Goal: Task Accomplishment & Management: Use online tool/utility

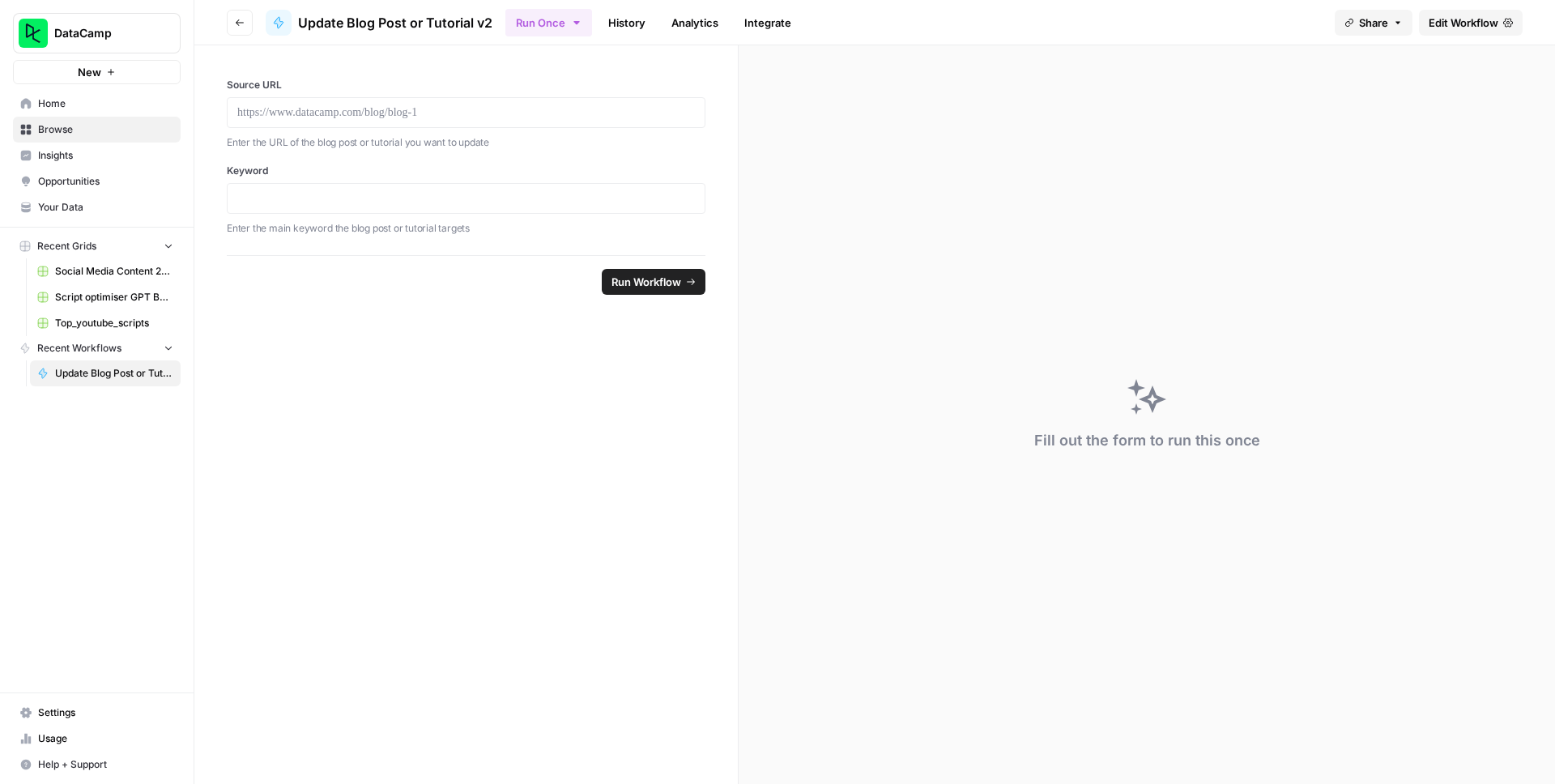
click at [109, 101] on span "Home" at bounding box center [106, 103] width 135 height 14
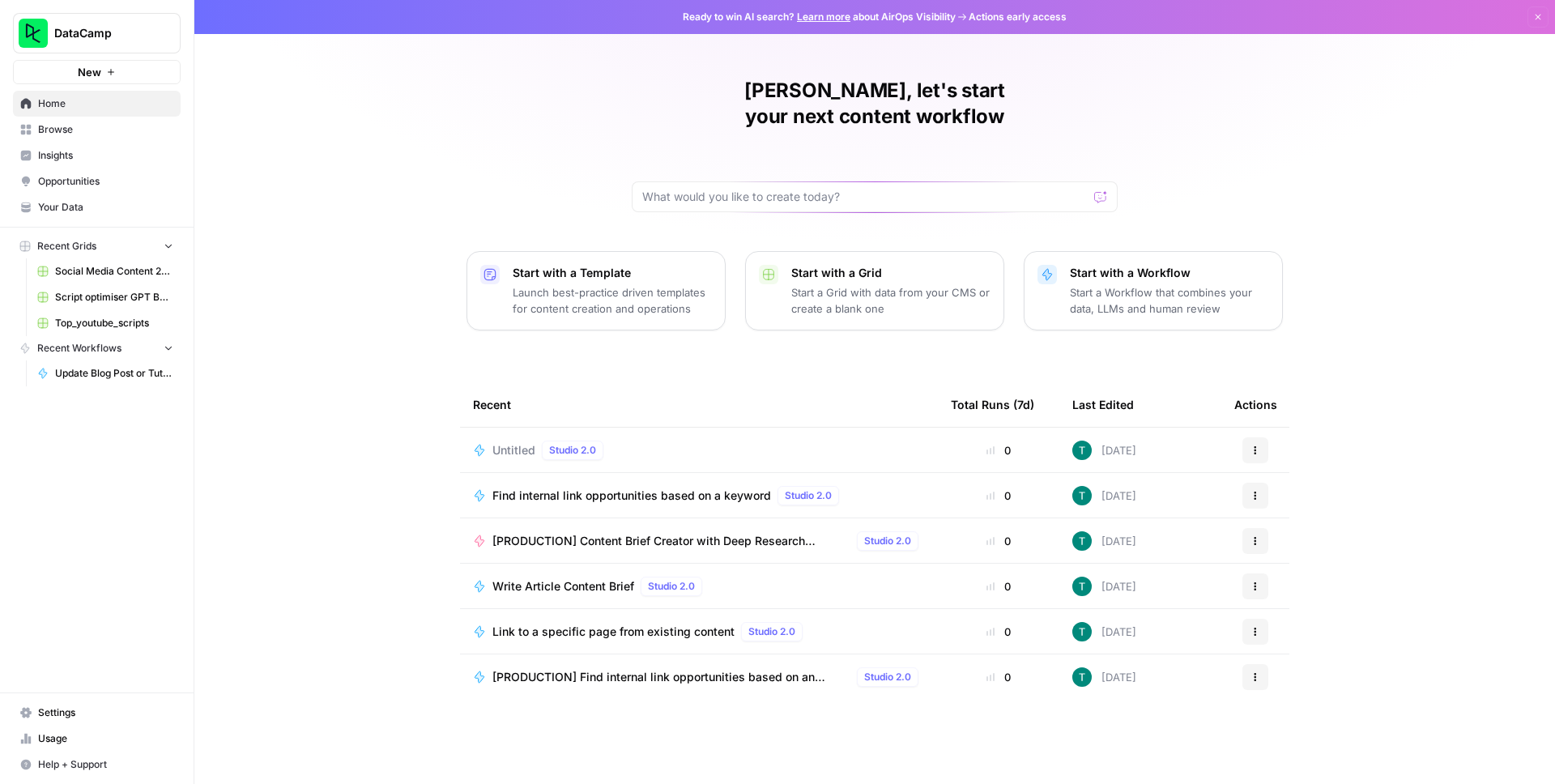
click at [126, 131] on span "Browse" at bounding box center [106, 129] width 135 height 14
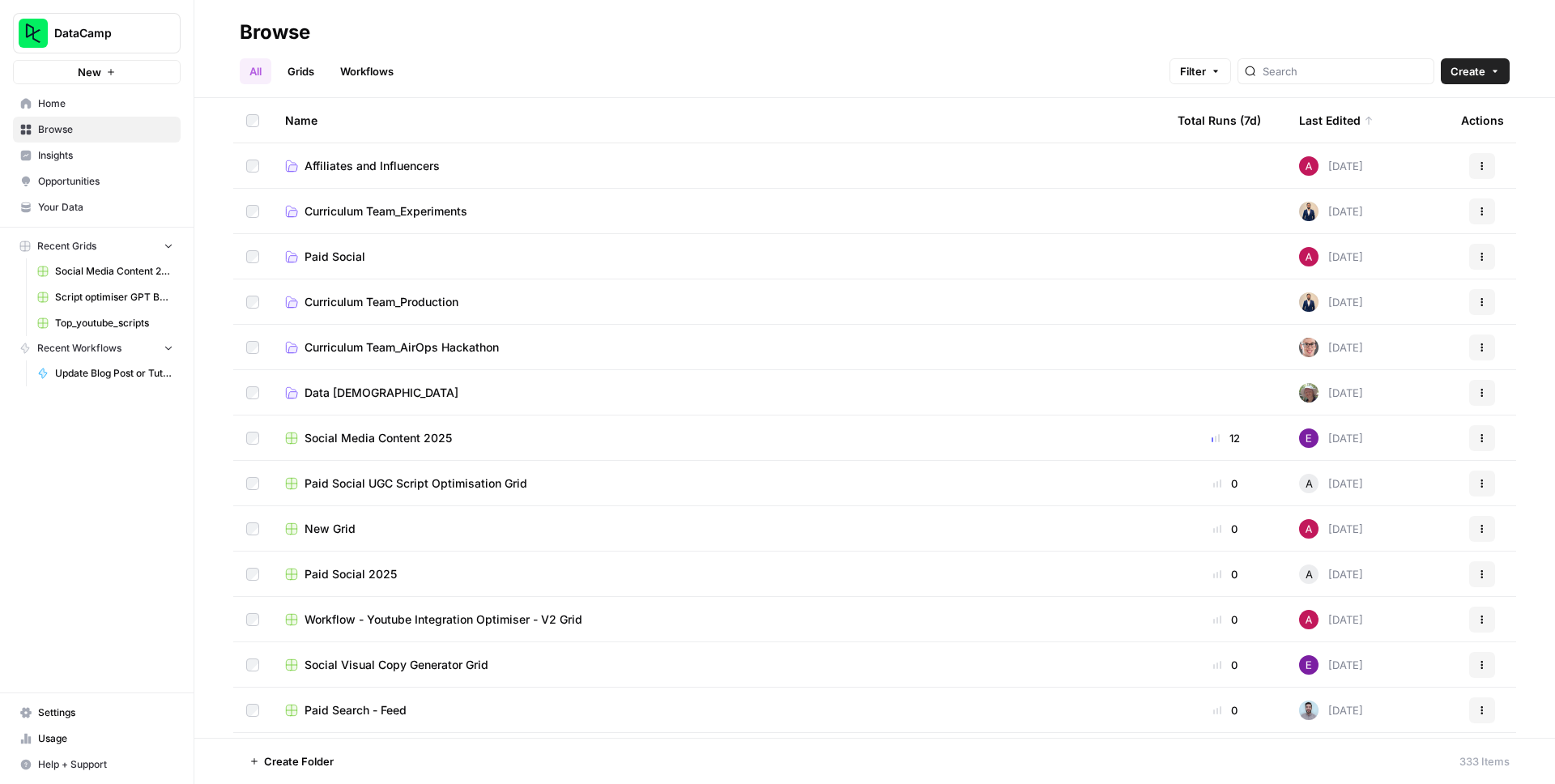
click at [364, 75] on link "Workflows" at bounding box center [367, 71] width 73 height 26
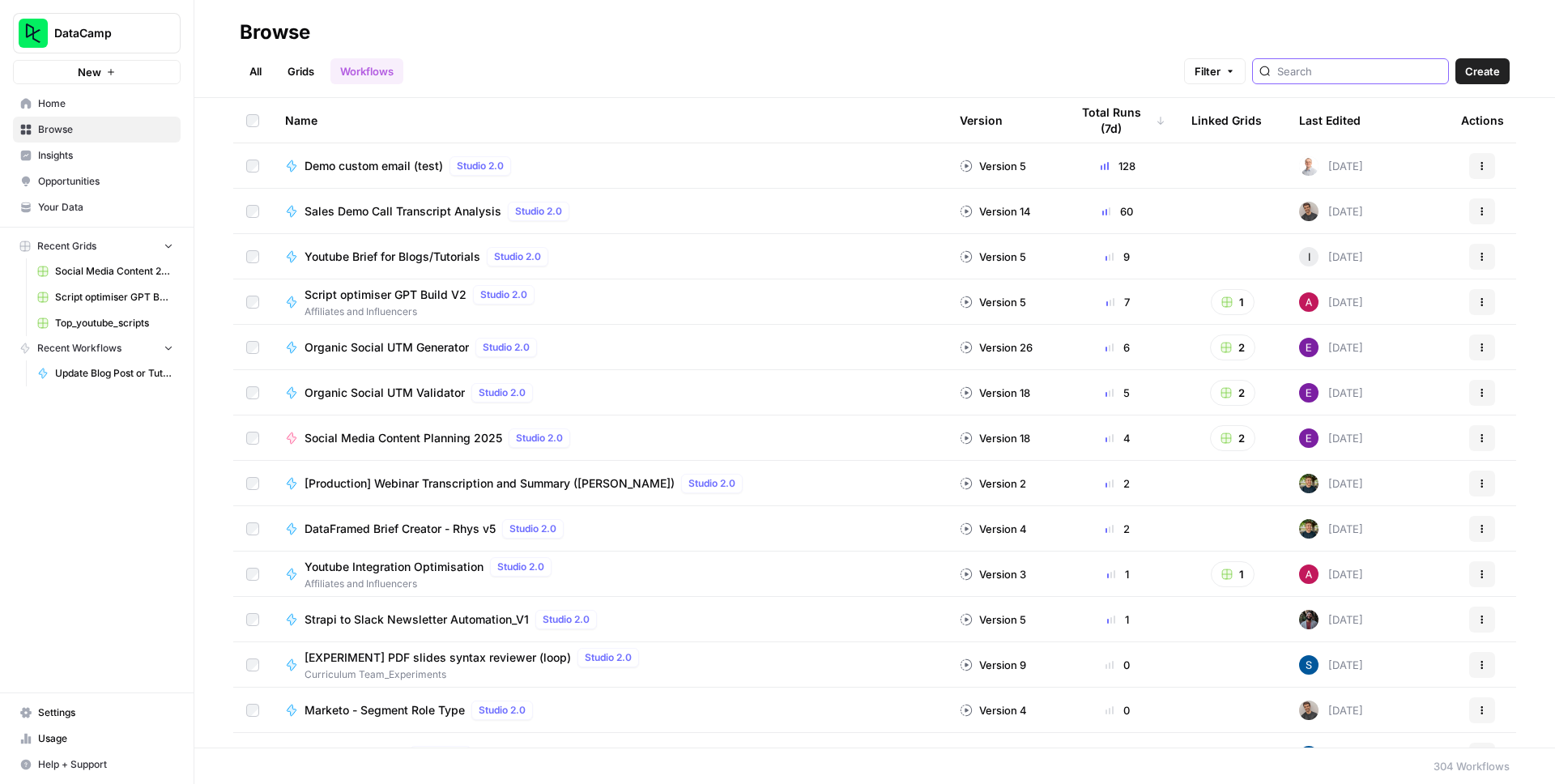
click at [1395, 65] on input "search" at bounding box center [1360, 71] width 164 height 16
type input "prod"
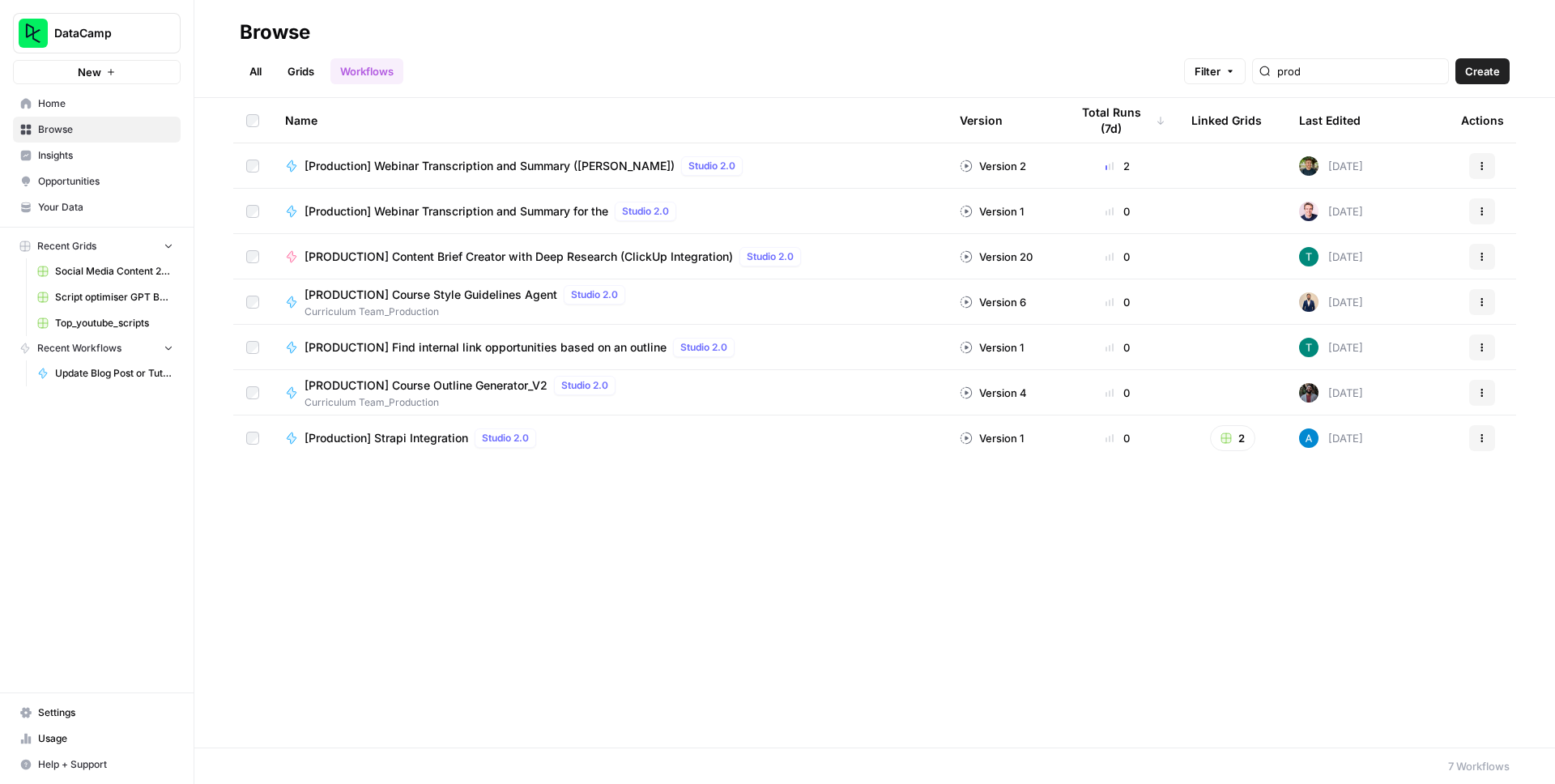
click at [446, 252] on span "[PRODUCTION] Content Brief Creator with Deep Research (ClickUp Integration)" at bounding box center [519, 256] width 428 height 16
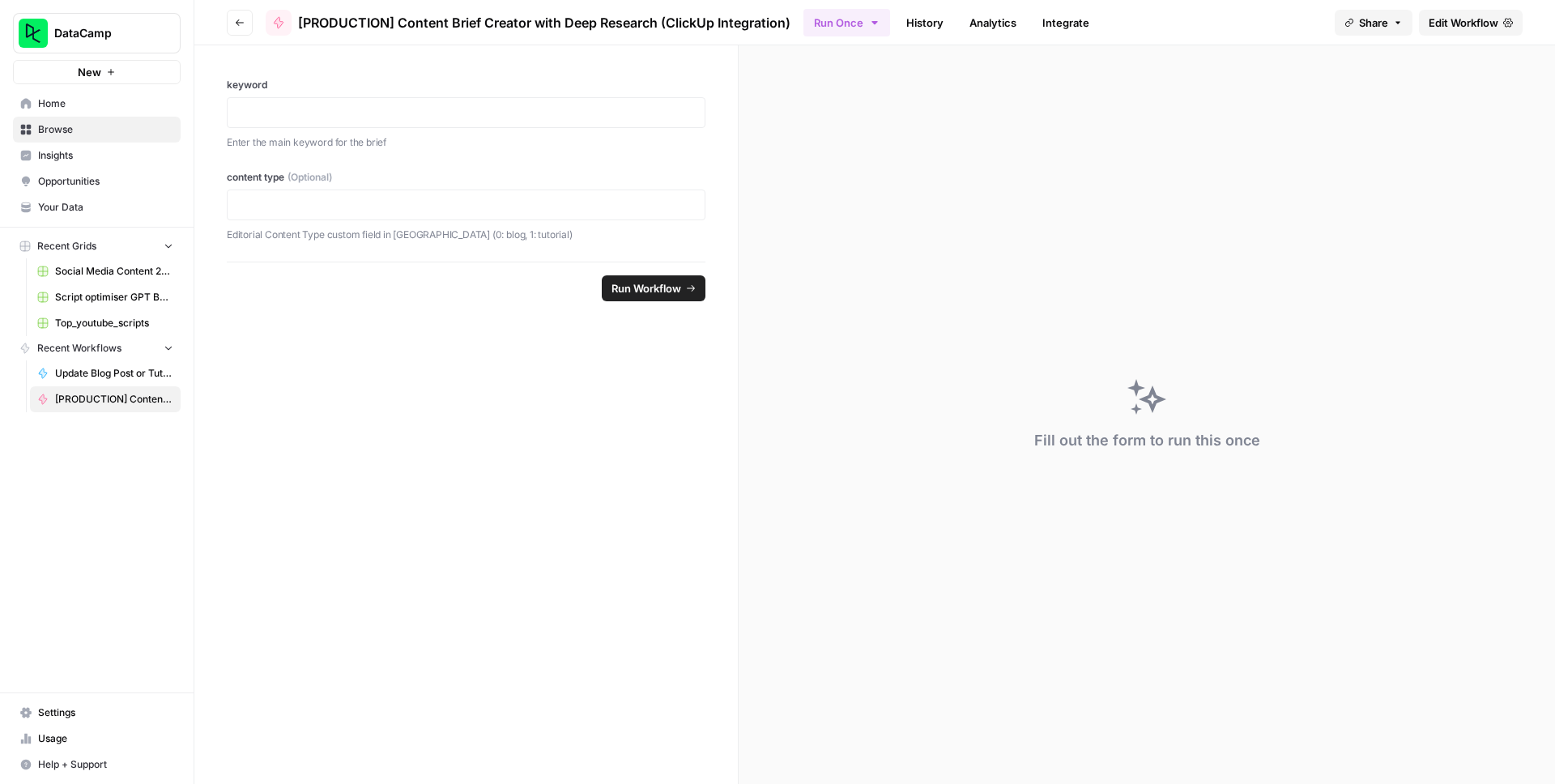
click at [1068, 26] on link "Integrate" at bounding box center [1066, 22] width 67 height 26
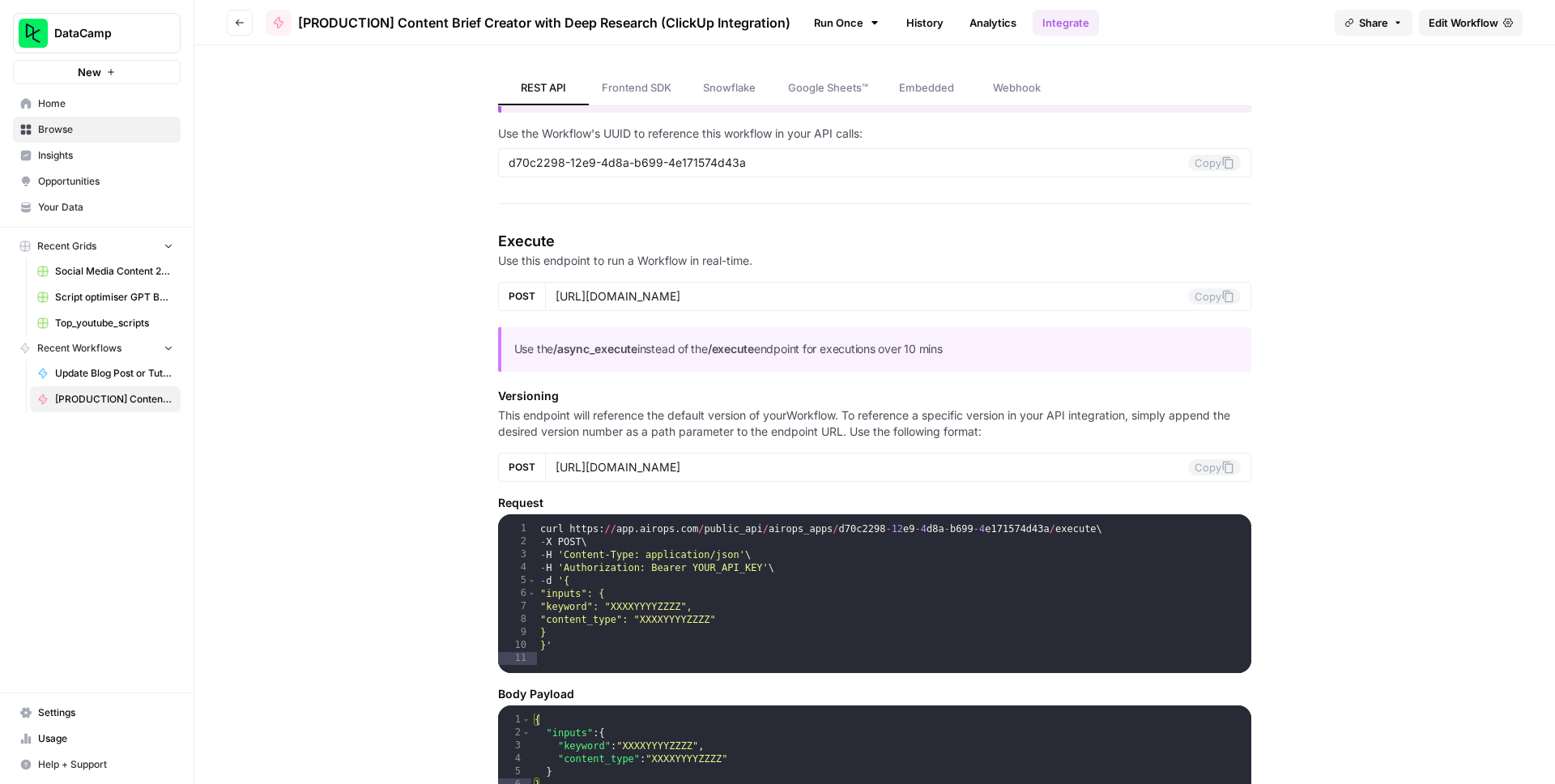
scroll to position [127, 0]
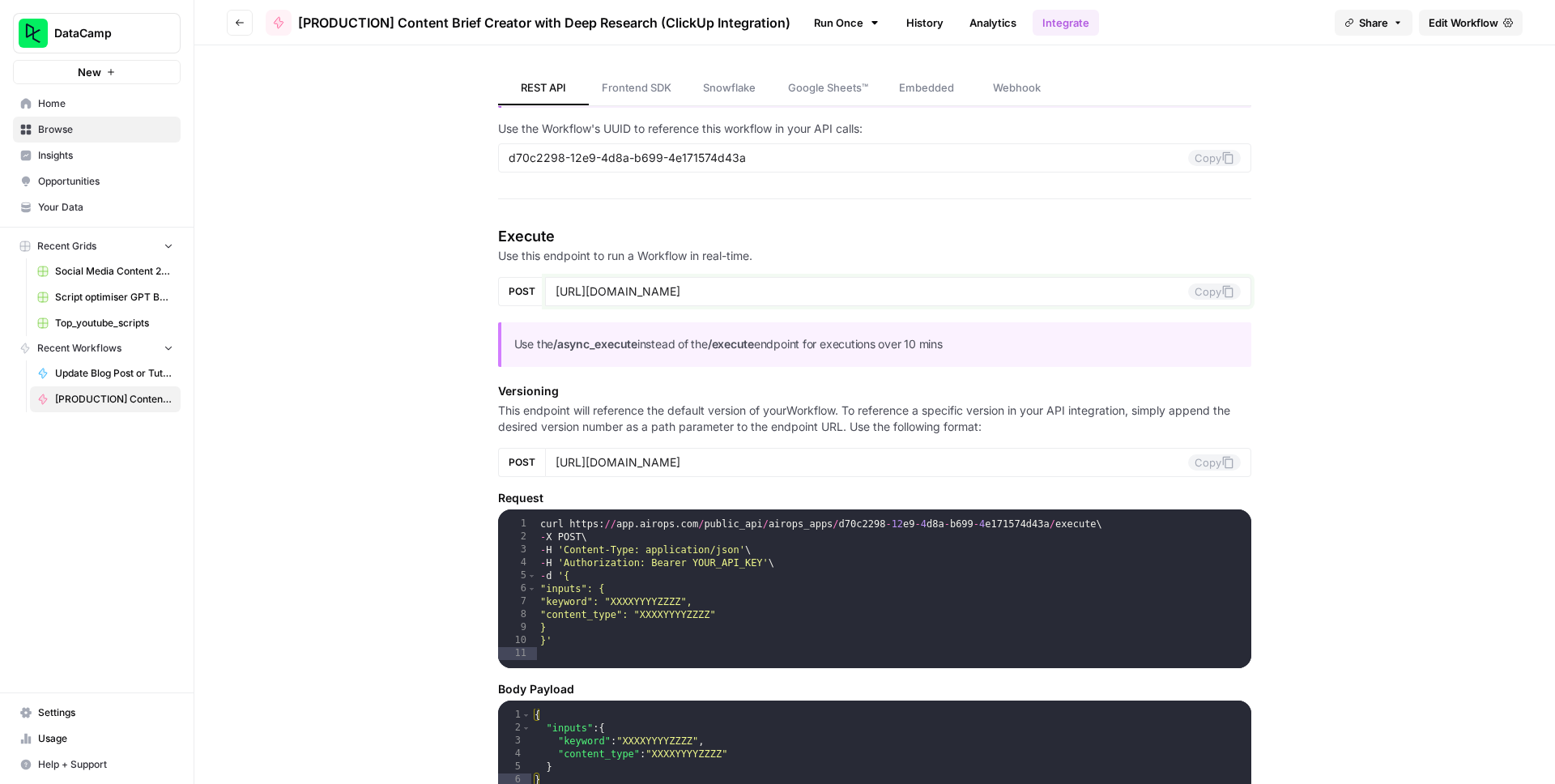
click at [1218, 291] on button "Copy" at bounding box center [1214, 291] width 52 height 16
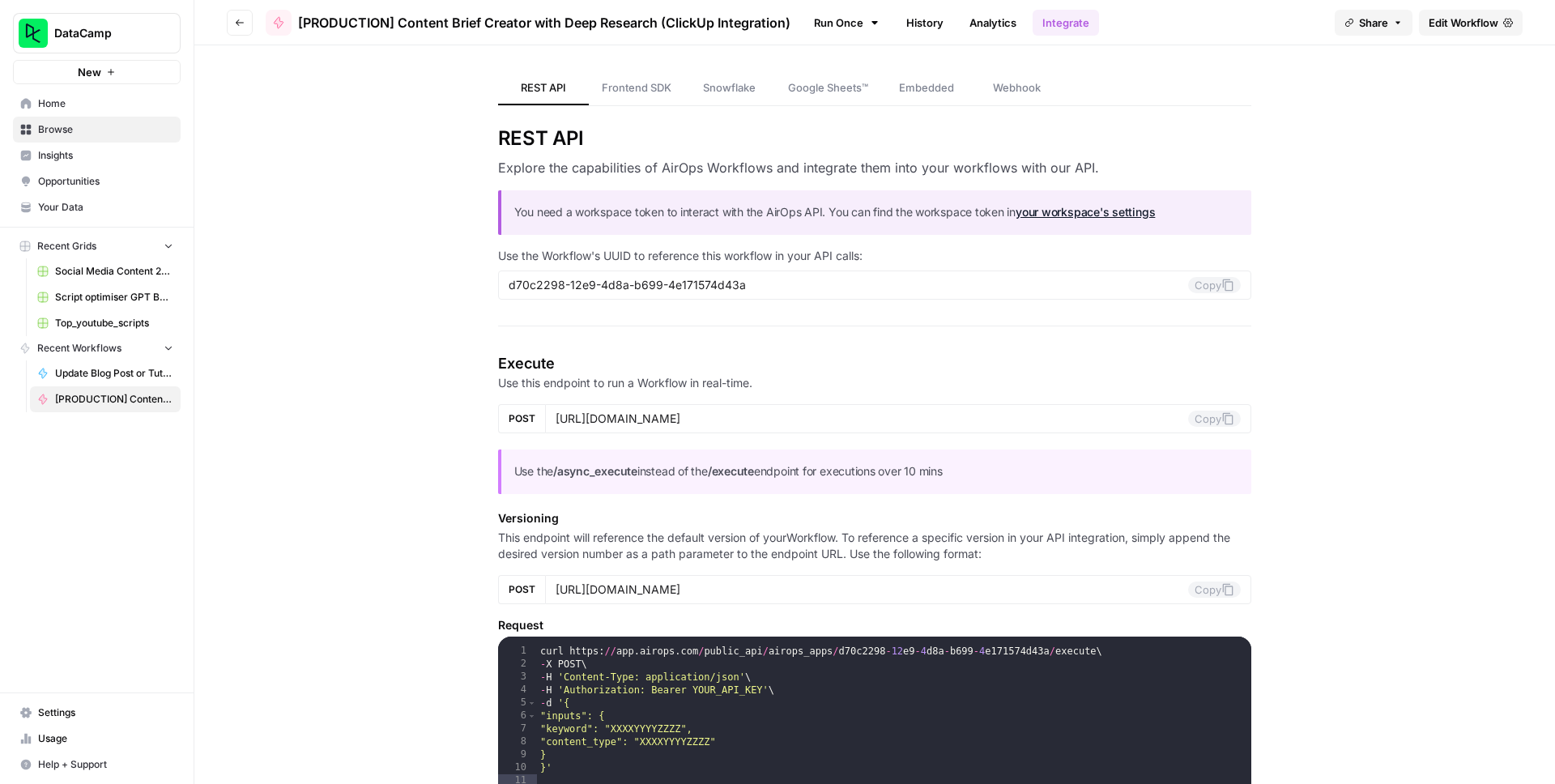
click at [238, 29] on button "Go back" at bounding box center [239, 22] width 26 height 26
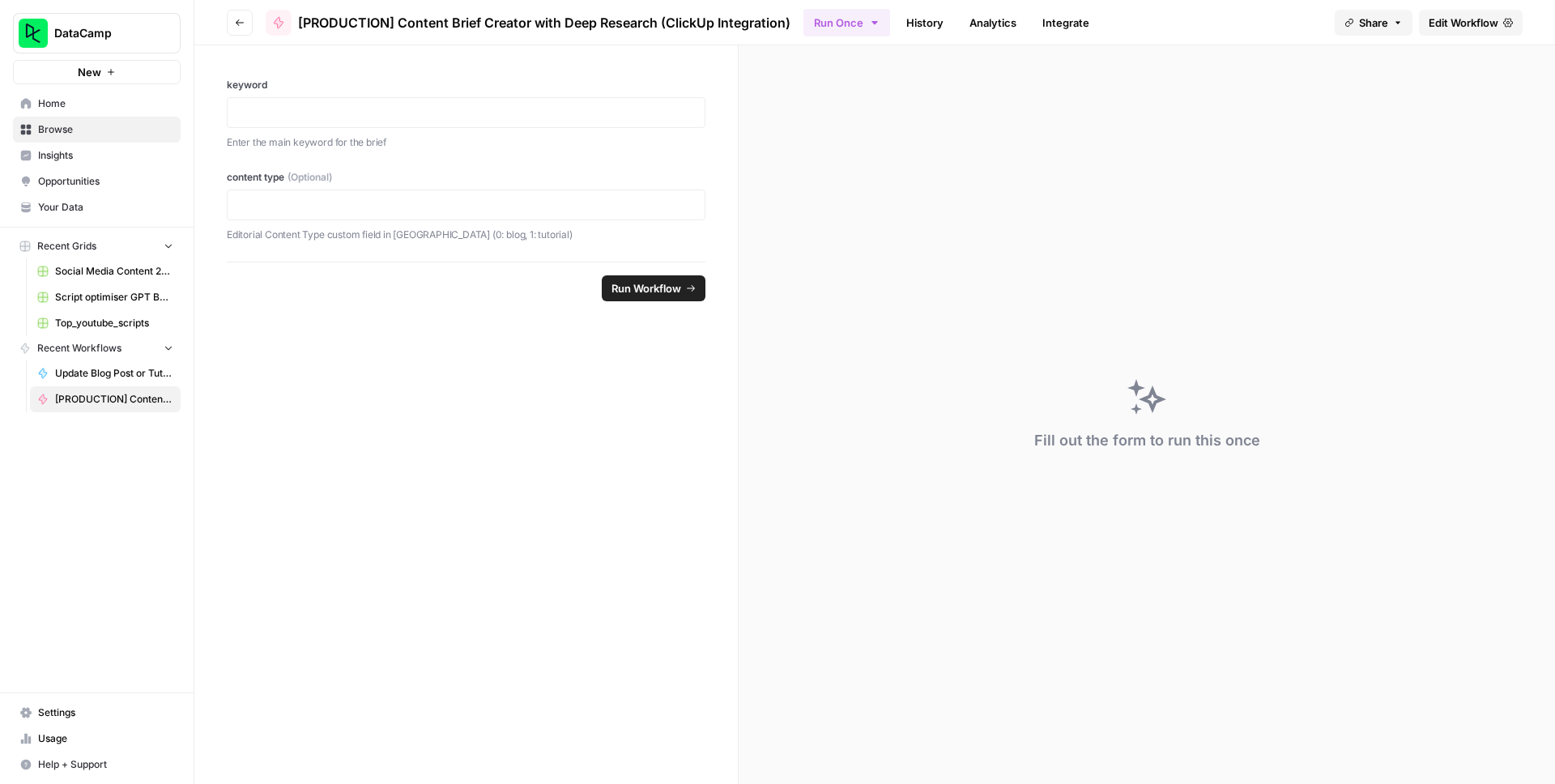
click at [931, 26] on link "History" at bounding box center [925, 22] width 57 height 26
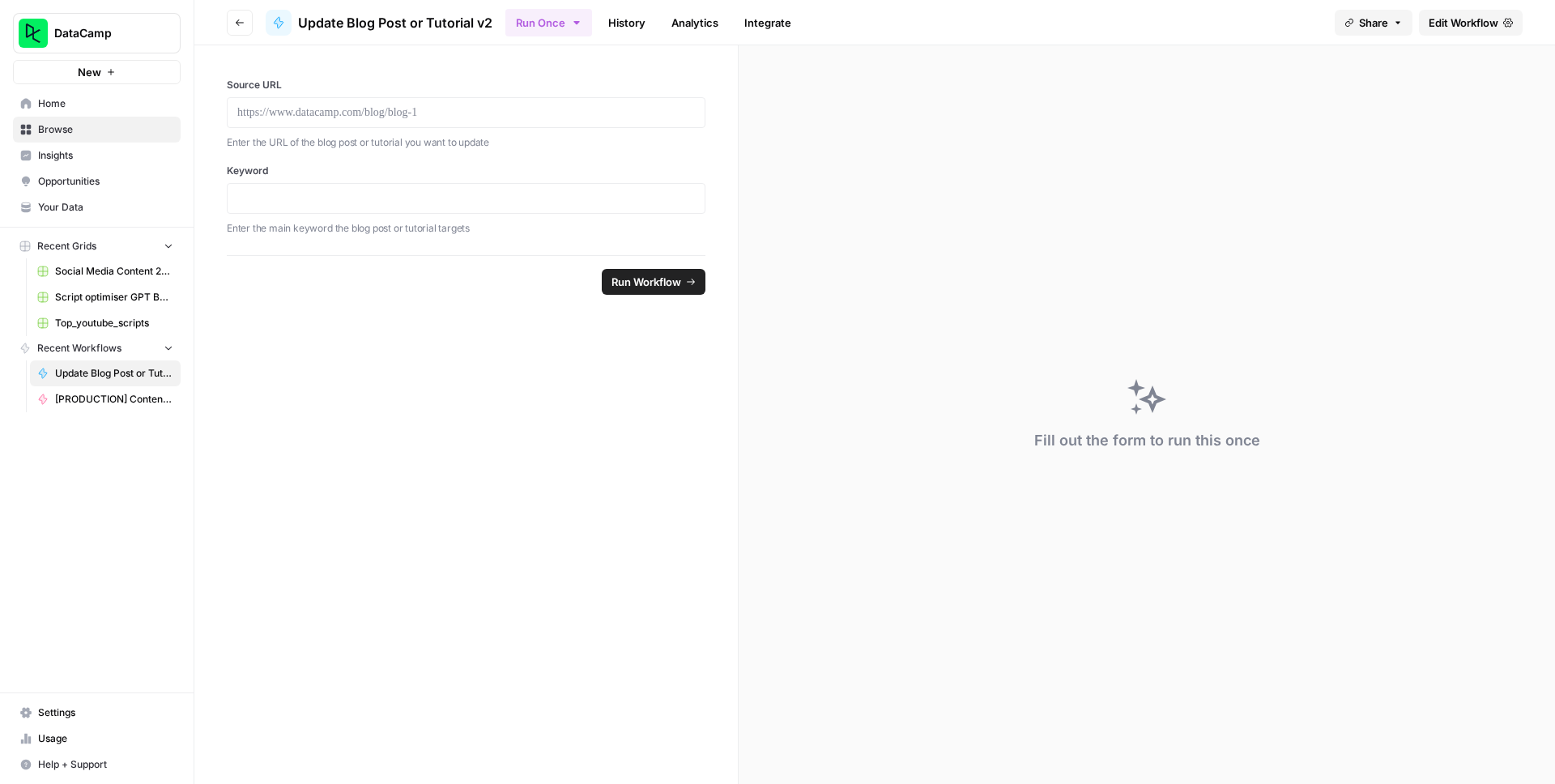
click at [74, 105] on span "Home" at bounding box center [106, 103] width 135 height 14
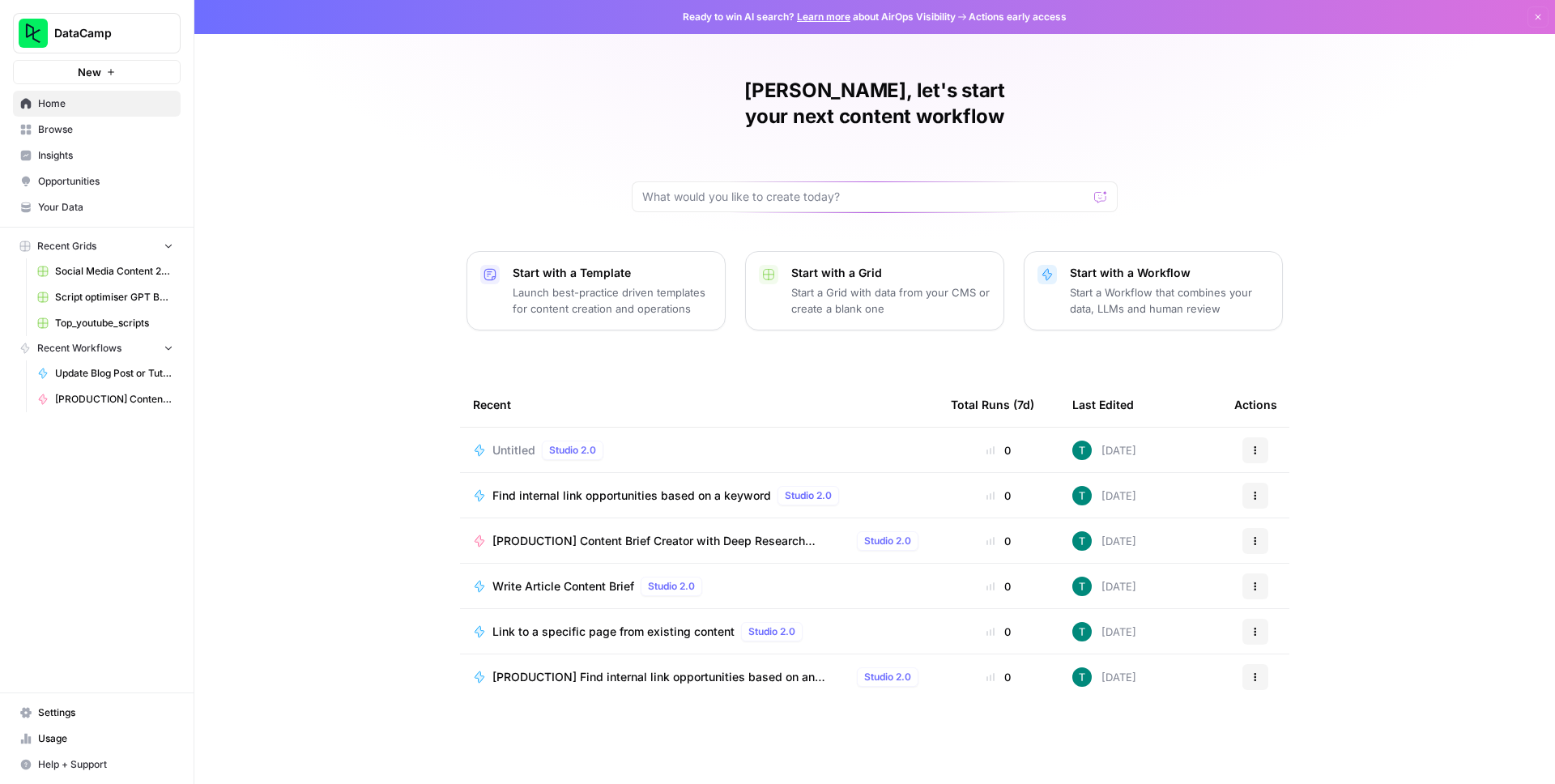
click at [91, 129] on span "Browse" at bounding box center [106, 129] width 135 height 14
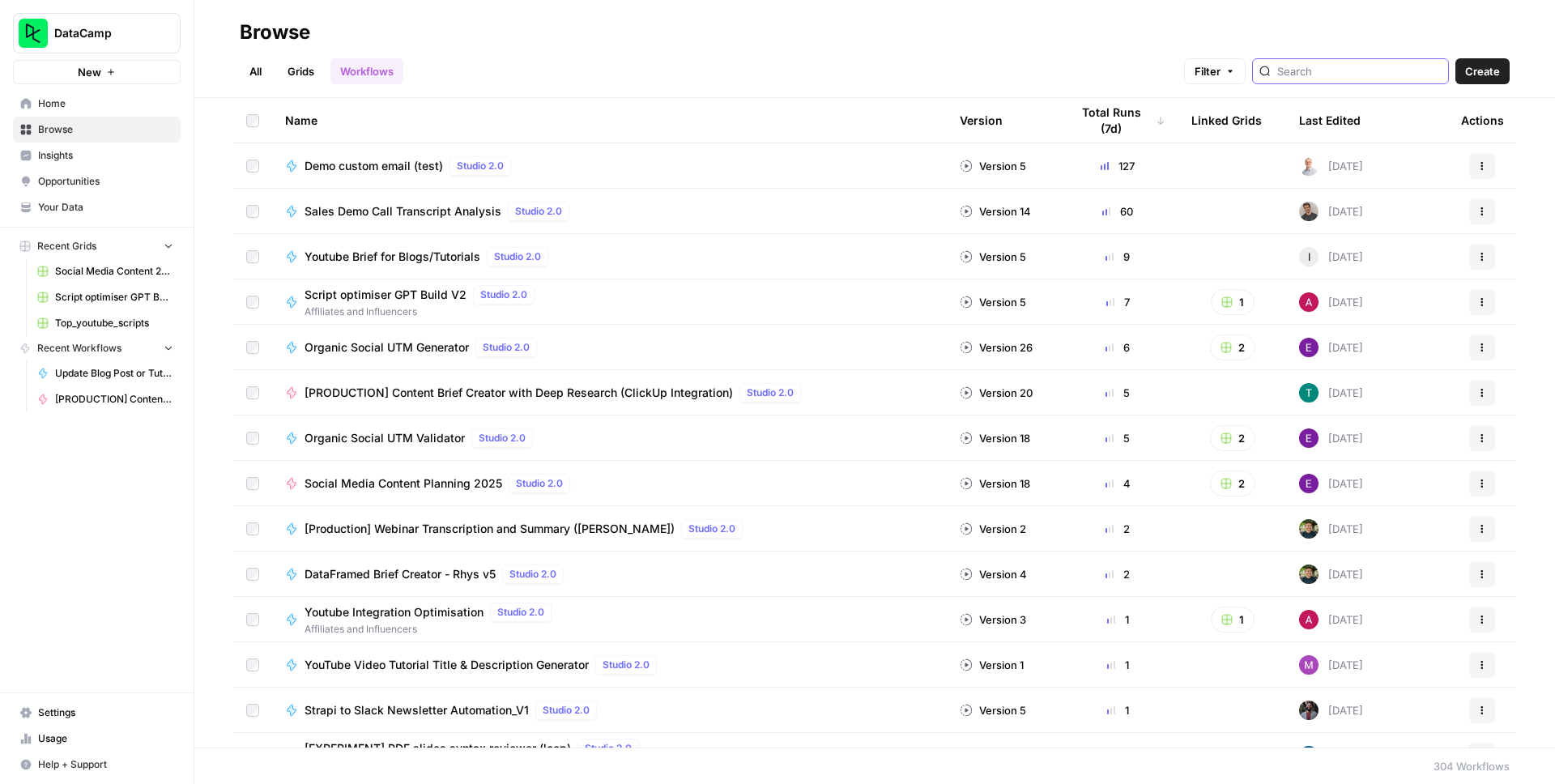
click at [1362, 74] on input "search" at bounding box center [1360, 71] width 164 height 16
type input "prod"
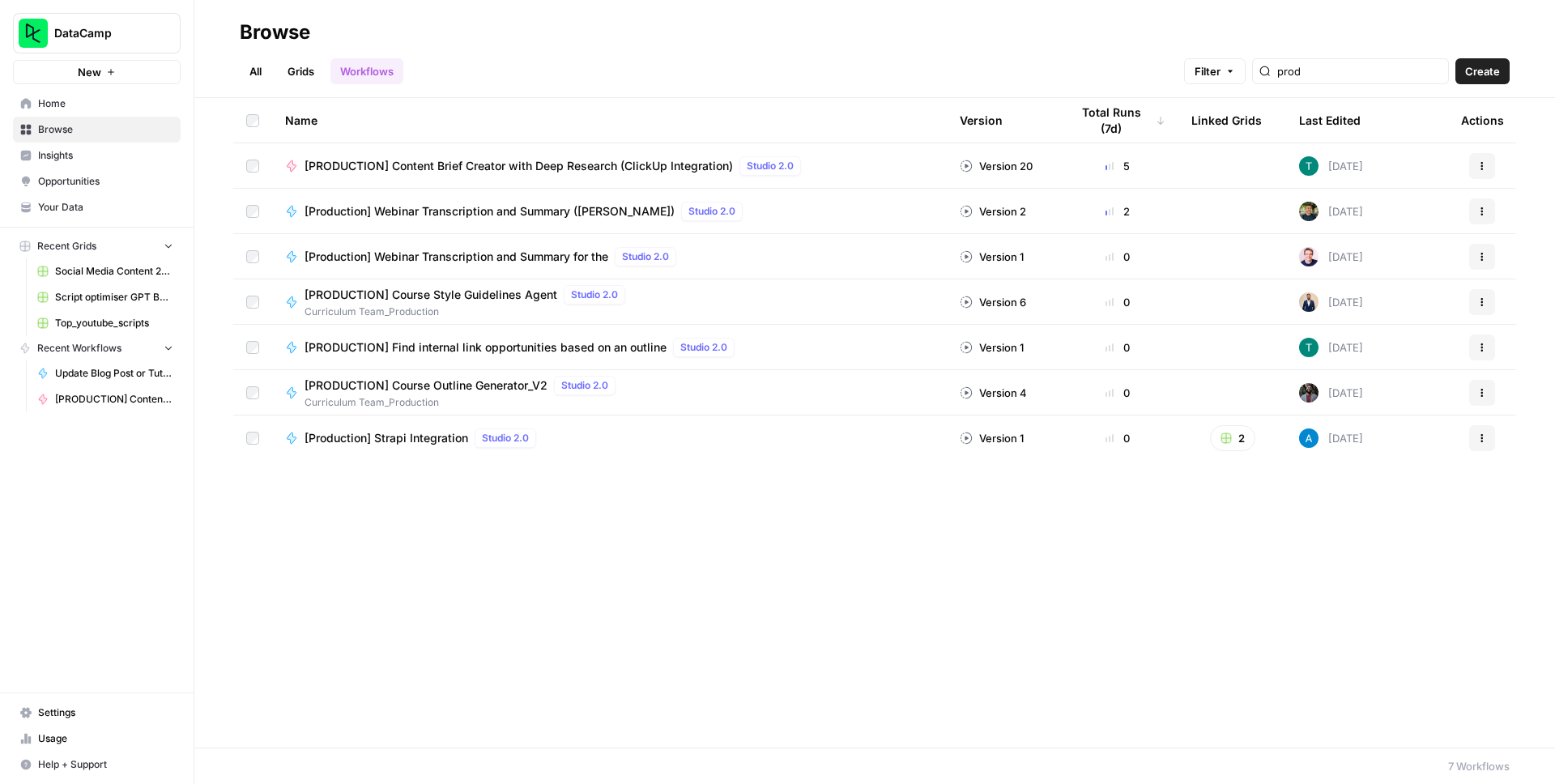
click at [622, 166] on span "[PRODUCTION] Content Brief Creator with Deep Research (ClickUp Integration)" at bounding box center [519, 166] width 428 height 16
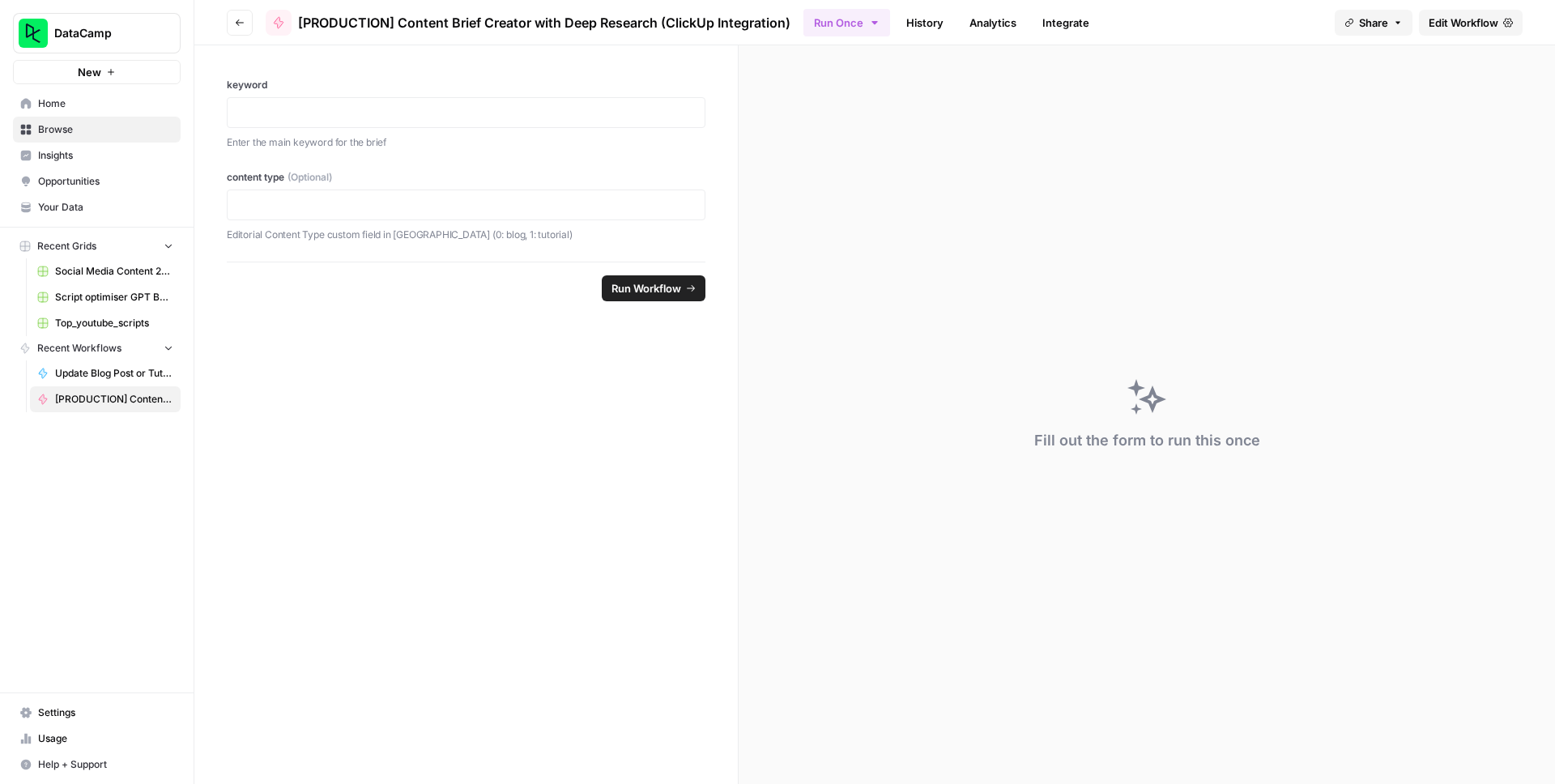
click at [938, 27] on link "History" at bounding box center [925, 22] width 57 height 26
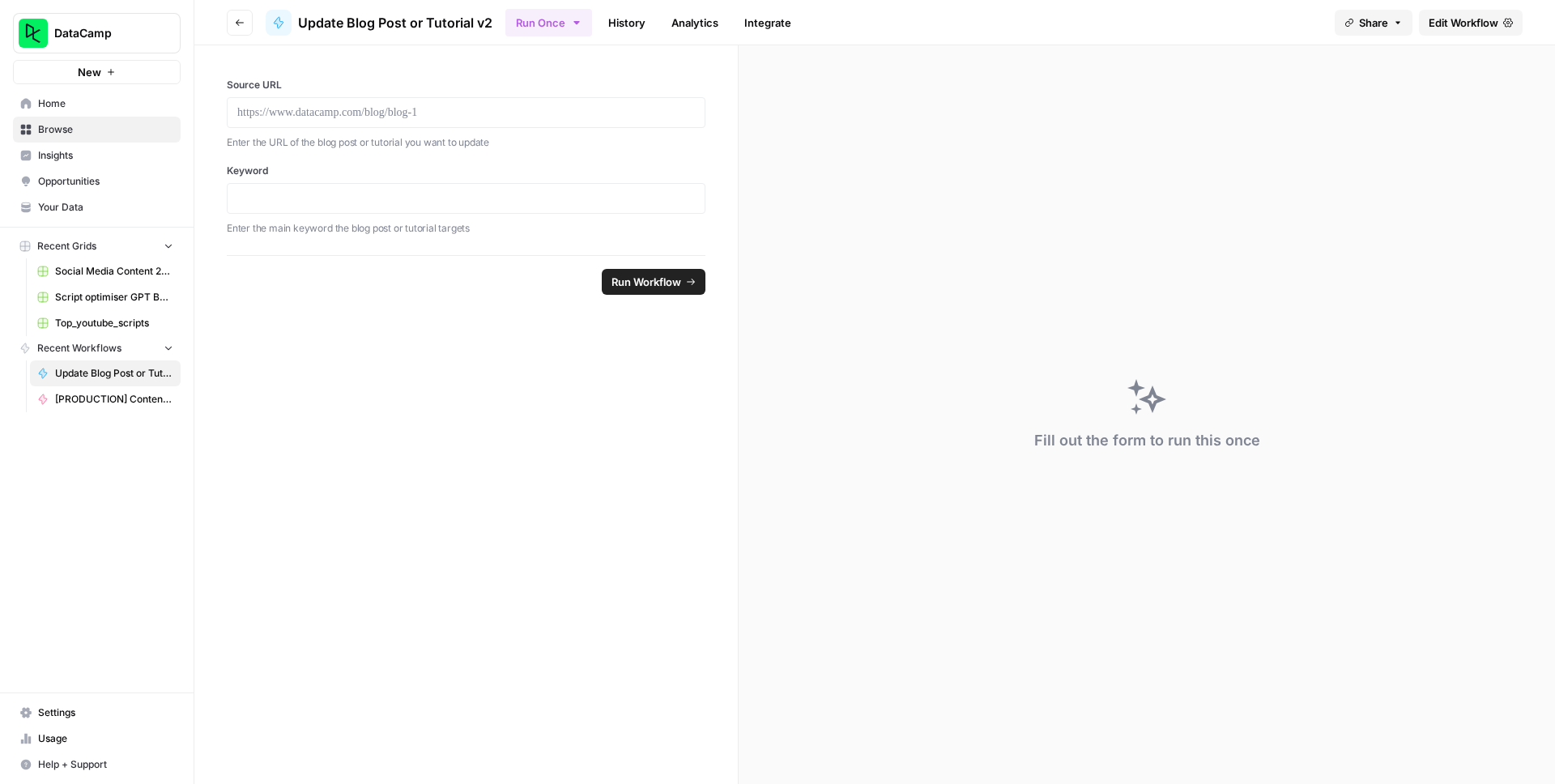
click at [115, 103] on span "Home" at bounding box center [106, 103] width 135 height 14
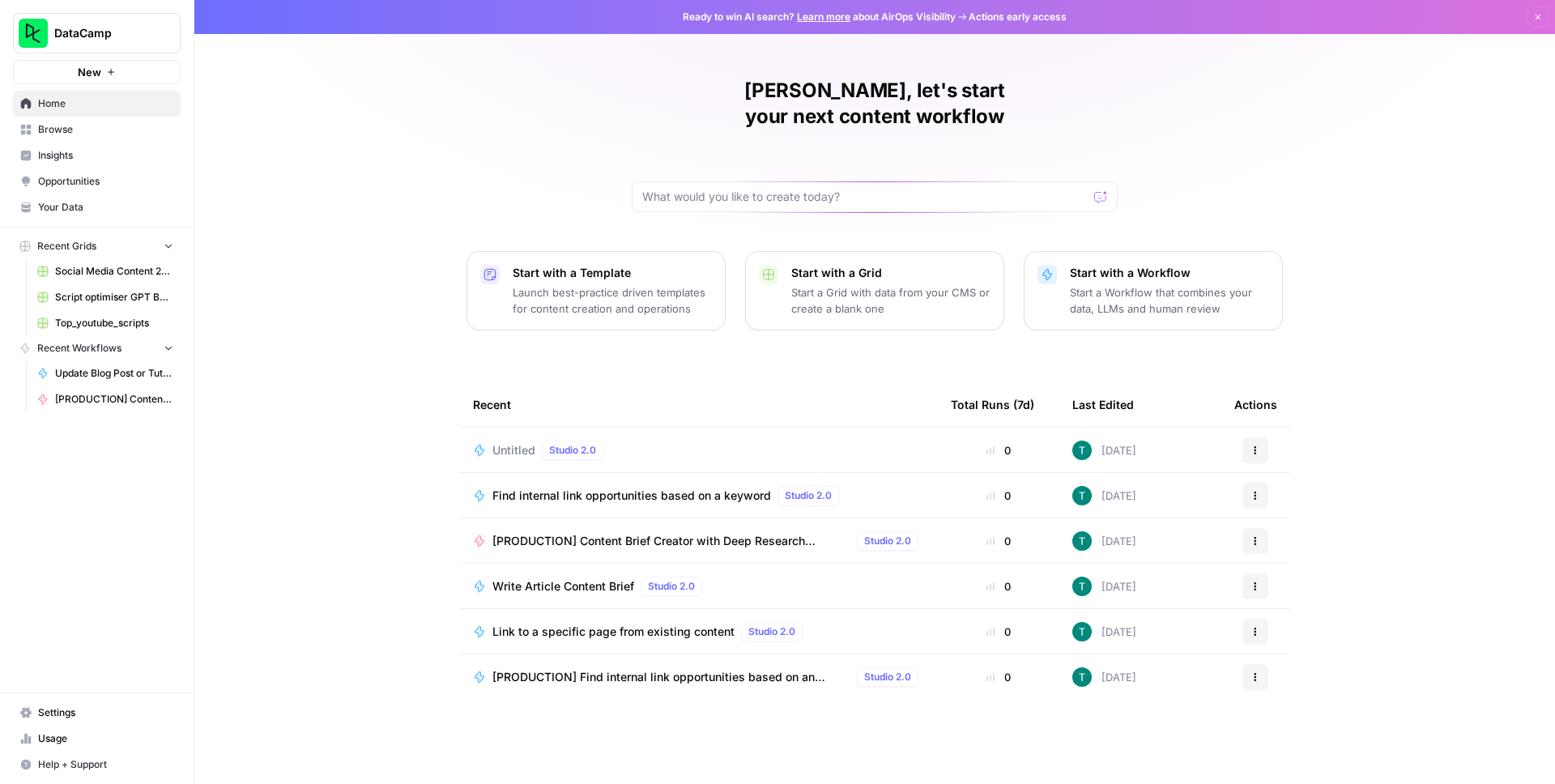
click at [650, 533] on span "[PRODUCTION] Content Brief Creator with Deep Research (ClickUp Integration)" at bounding box center [671, 540] width 358 height 16
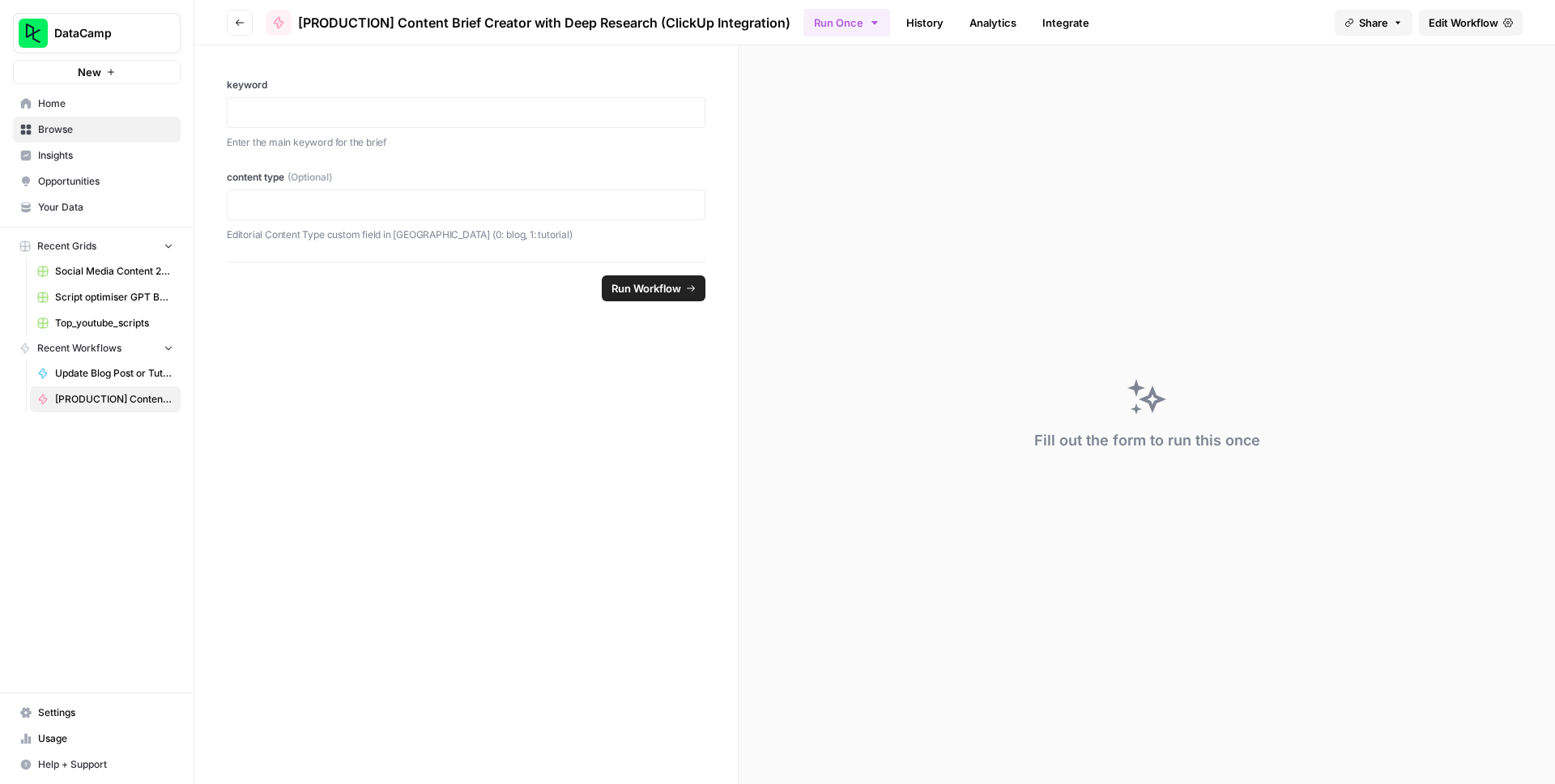
click at [942, 28] on link "History" at bounding box center [925, 22] width 57 height 26
